Goal: Entertainment & Leisure: Consume media (video, audio)

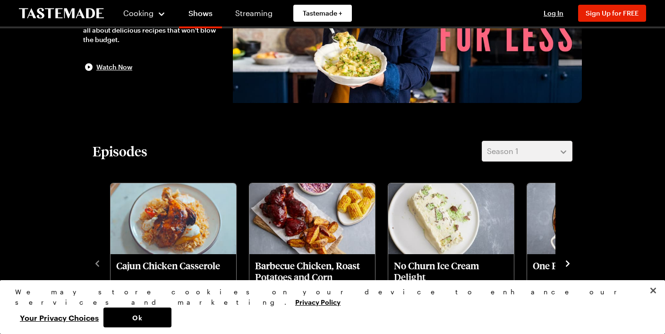
scroll to position [41, 0]
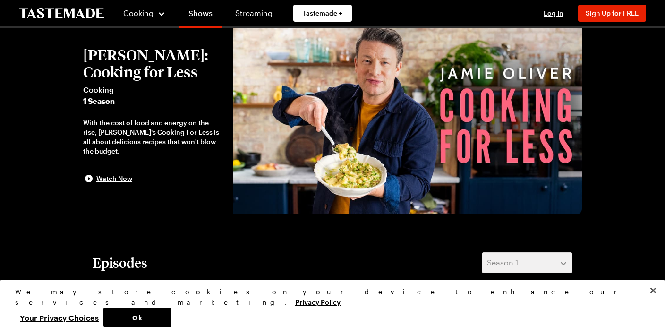
click at [353, 120] on img at bounding box center [407, 115] width 349 height 198
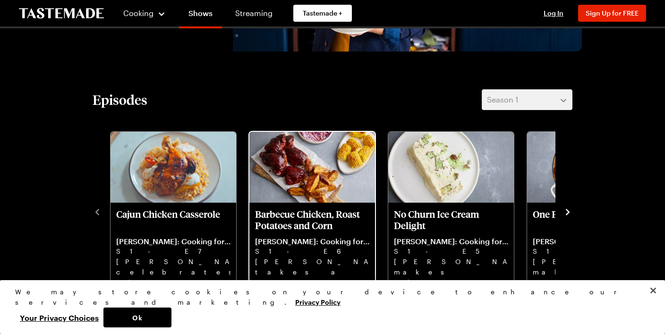
scroll to position [205, 0]
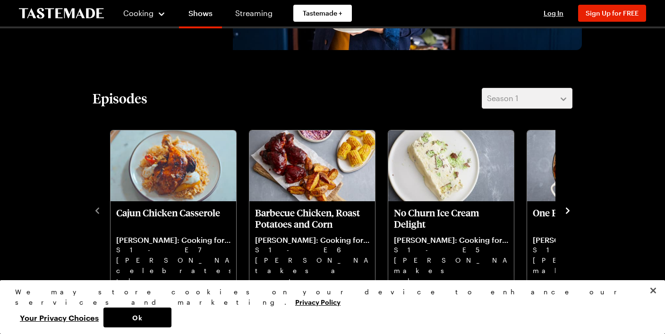
click at [562, 212] on div "Cajun Chicken Casserole [PERSON_NAME]: Cooking for Less S1 - E7 [PERSON_NAME] c…" at bounding box center [333, 210] width 480 height 164
click at [565, 210] on icon "navigate to next item" at bounding box center [567, 210] width 9 height 9
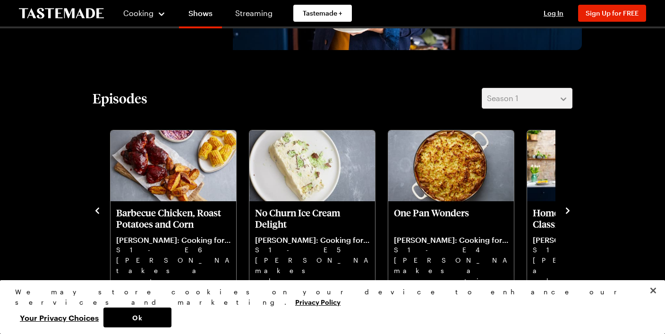
click at [566, 210] on icon "navigate to next item" at bounding box center [567, 210] width 9 height 9
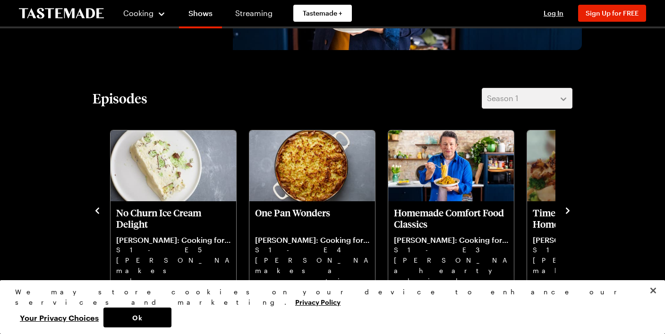
click at [566, 210] on icon "navigate to next item" at bounding box center [567, 210] width 9 height 9
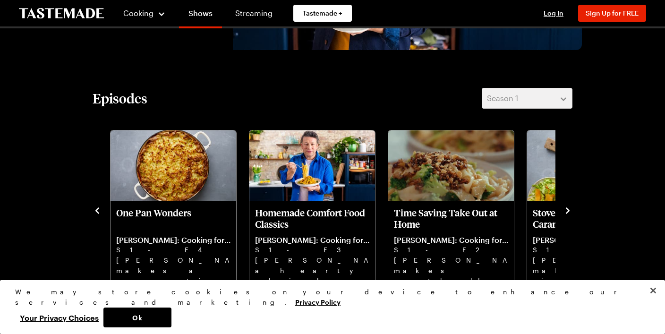
click at [566, 210] on icon "navigate to next item" at bounding box center [567, 210] width 9 height 9
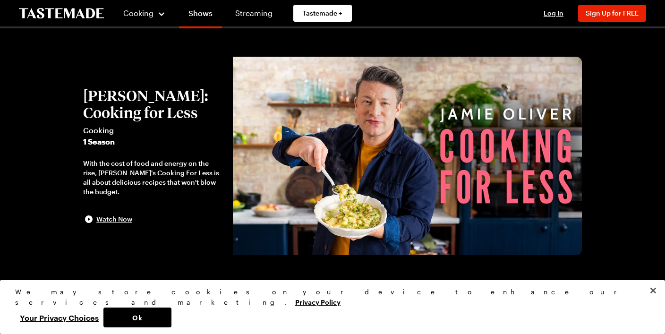
scroll to position [0, 0]
click at [107, 221] on span "Watch Now" at bounding box center [114, 218] width 36 height 9
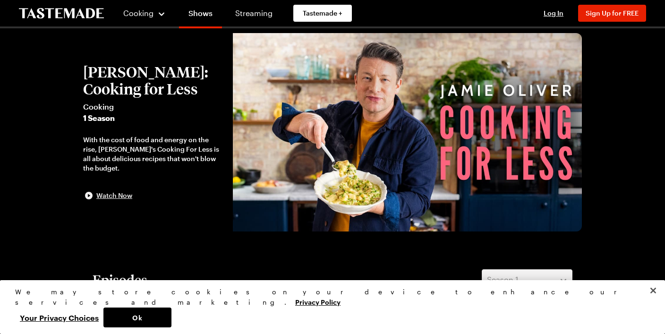
click at [123, 196] on span "Watch Now" at bounding box center [114, 195] width 36 height 9
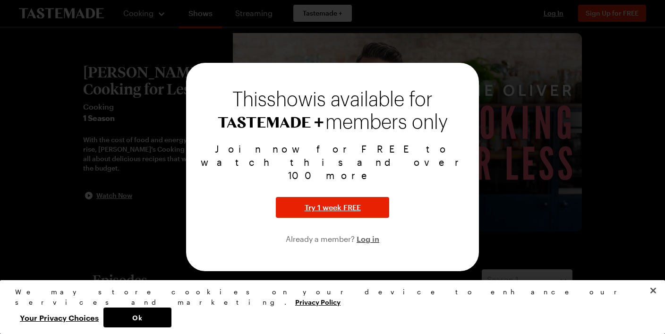
click at [560, 72] on div at bounding box center [332, 167] width 665 height 334
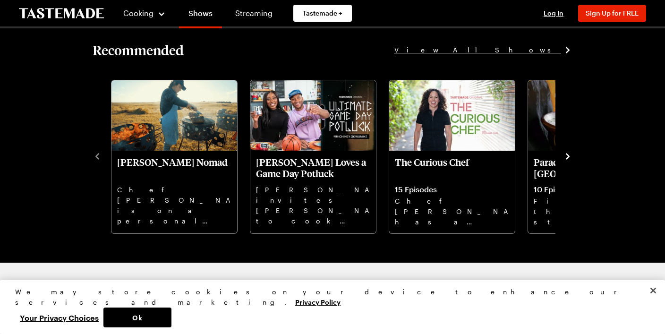
scroll to position [686, 0]
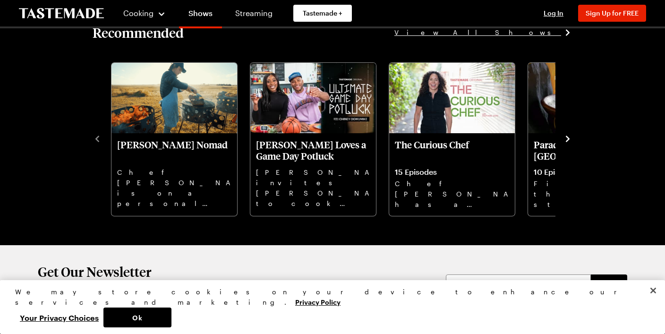
click at [567, 137] on icon "navigate to next item" at bounding box center [568, 139] width 4 height 6
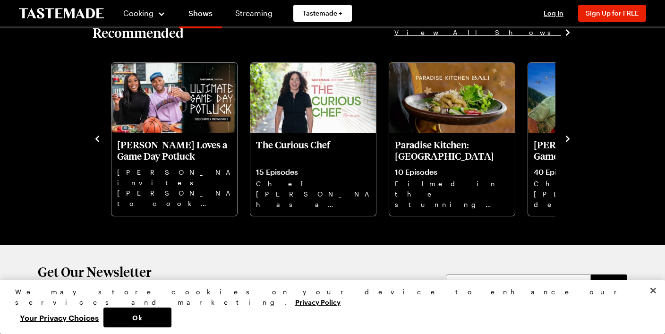
click at [567, 137] on icon "navigate to next item" at bounding box center [568, 139] width 4 height 6
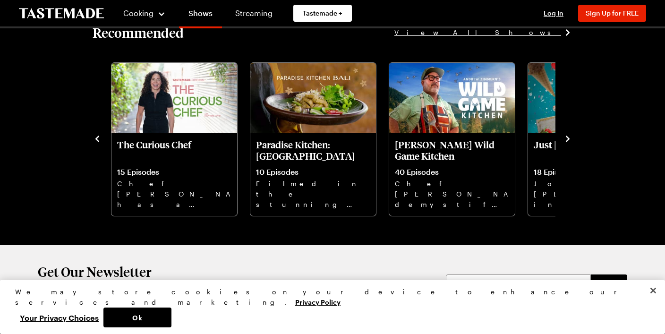
click at [567, 137] on icon "navigate to next item" at bounding box center [568, 139] width 4 height 6
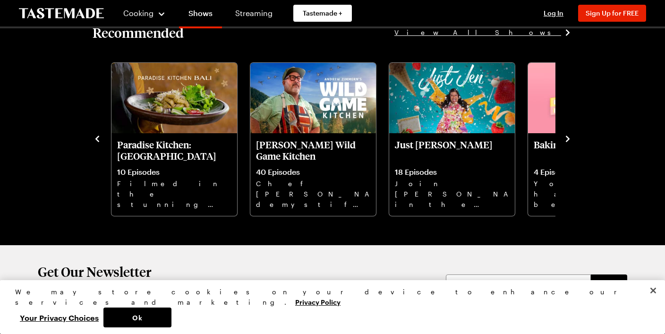
click at [567, 137] on icon "navigate to next item" at bounding box center [568, 139] width 4 height 6
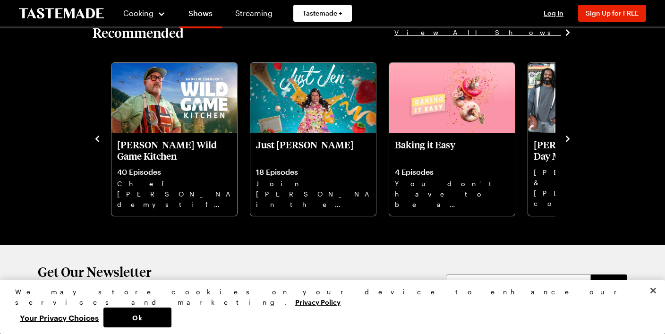
click at [567, 137] on icon "navigate to next item" at bounding box center [568, 139] width 4 height 6
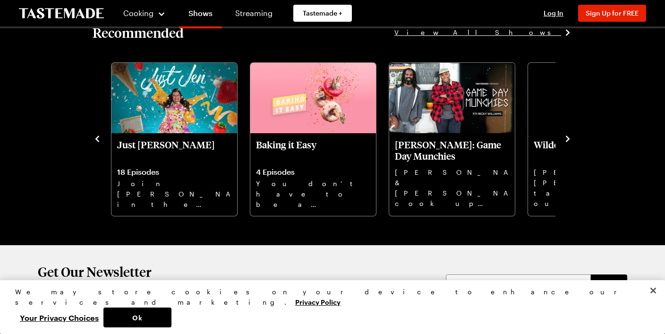
click at [567, 137] on icon "navigate to next item" at bounding box center [568, 139] width 4 height 6
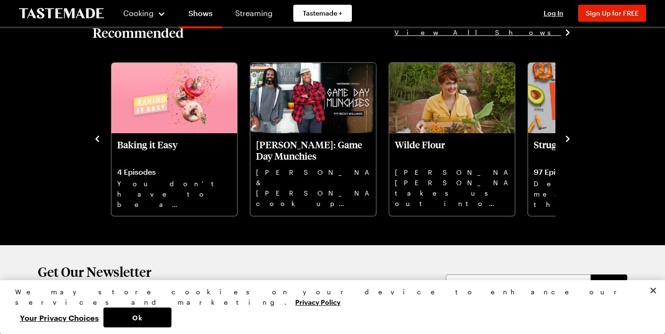
click at [567, 137] on icon "navigate to next item" at bounding box center [568, 139] width 4 height 6
